Goal: Navigation & Orientation: Go to known website

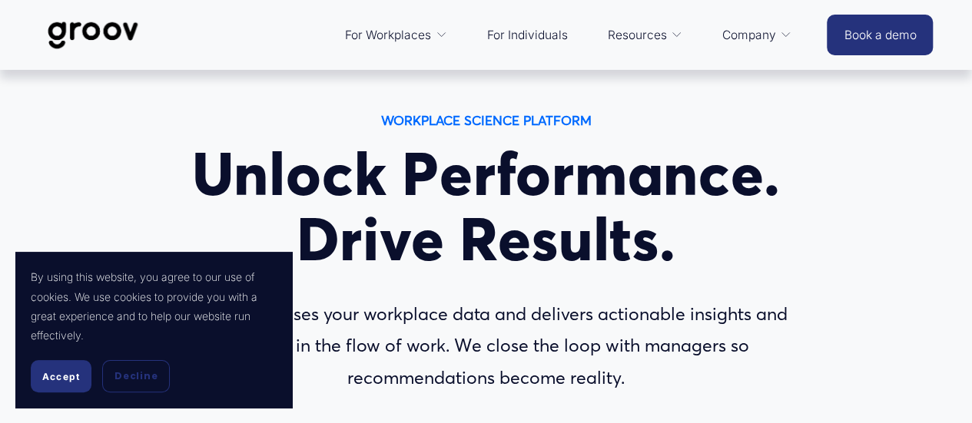
drag, startPoint x: 978, startPoint y: 25, endPoint x: 982, endPoint y: 13, distance: 13.1
click at [132, 373] on span "Decline" at bounding box center [135, 376] width 43 height 14
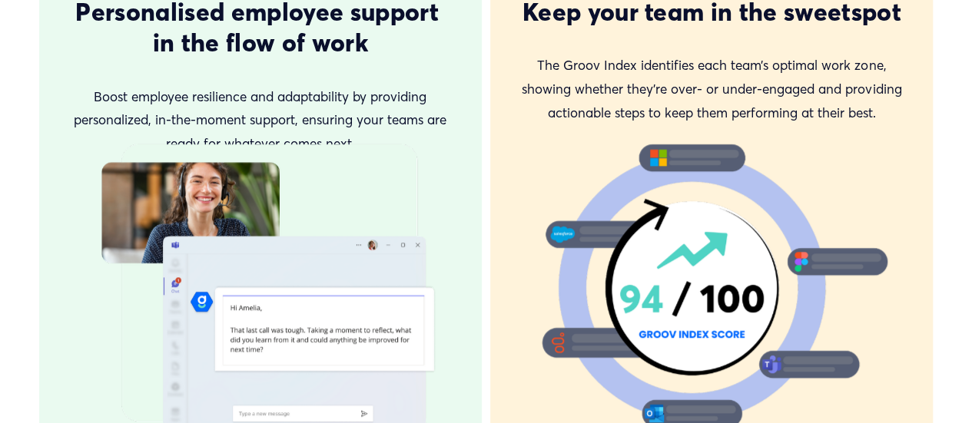
scroll to position [3498, 0]
